Goal: Task Accomplishment & Management: Manage account settings

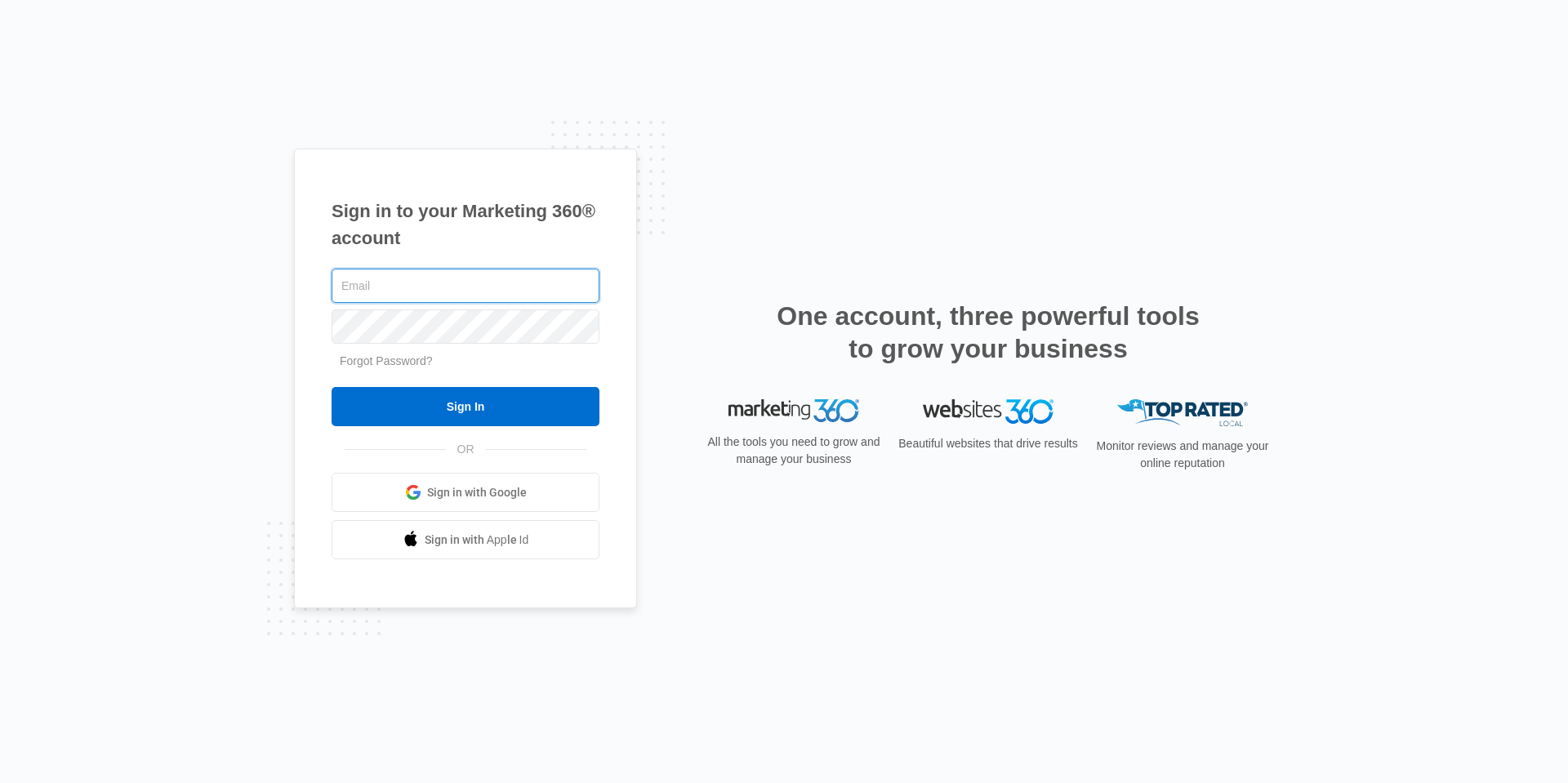
type input "[EMAIL_ADDRESS][DOMAIN_NAME]"
click at [420, 285] on input "[EMAIL_ADDRESS][DOMAIN_NAME]" at bounding box center [465, 286] width 268 height 34
type input "[EMAIL_ADDRESS][DOMAIN_NAME]"
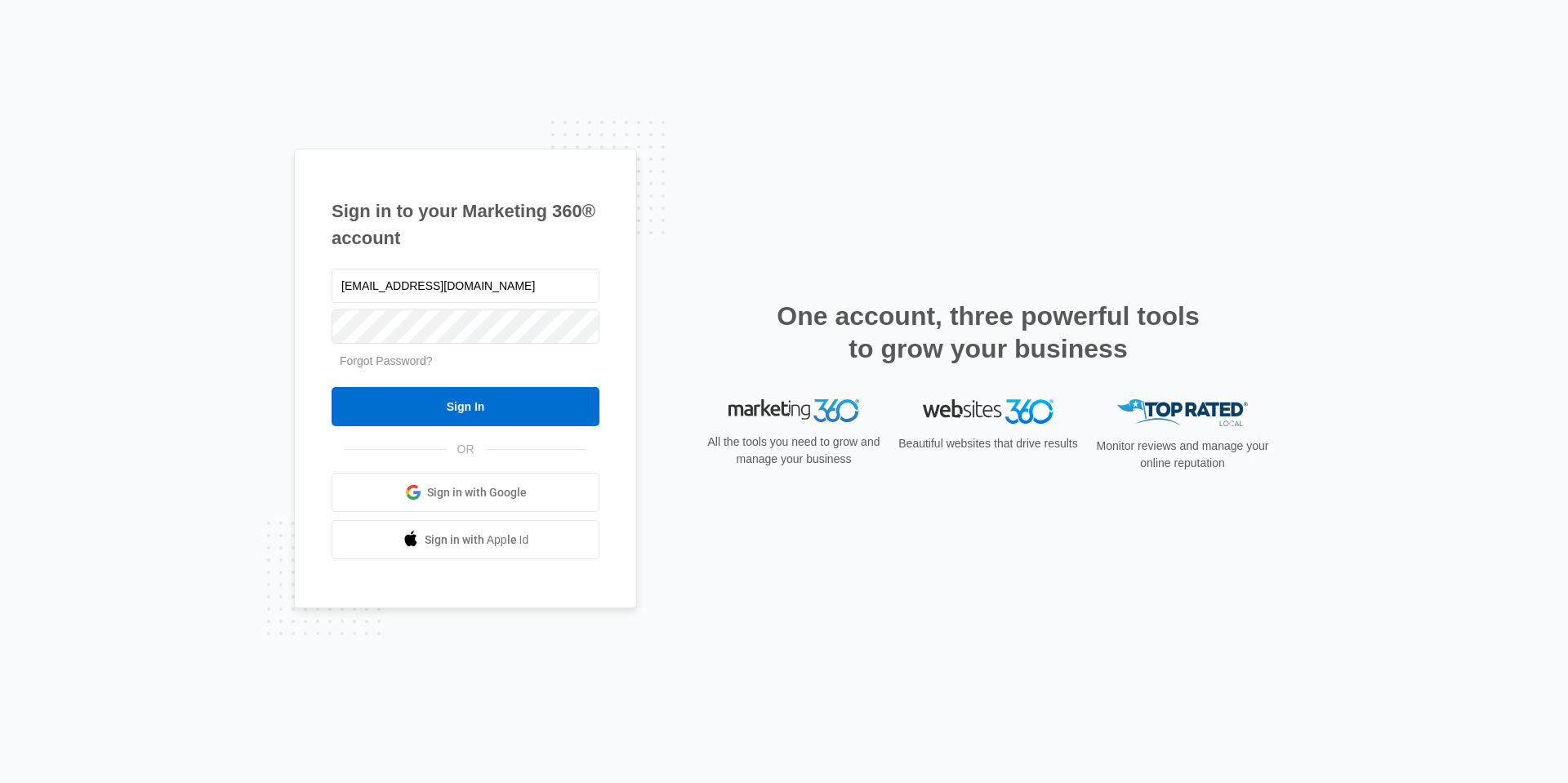
drag, startPoint x: 341, startPoint y: 307, endPoint x: 296, endPoint y: 377, distance: 83.2
click at [296, 377] on div "Sign in to your Marketing 360® account [EMAIL_ADDRESS][DOMAIN_NAME] Forgot Pass…" at bounding box center [466, 379] width 343 height 460
